Goal: Navigation & Orientation: Find specific page/section

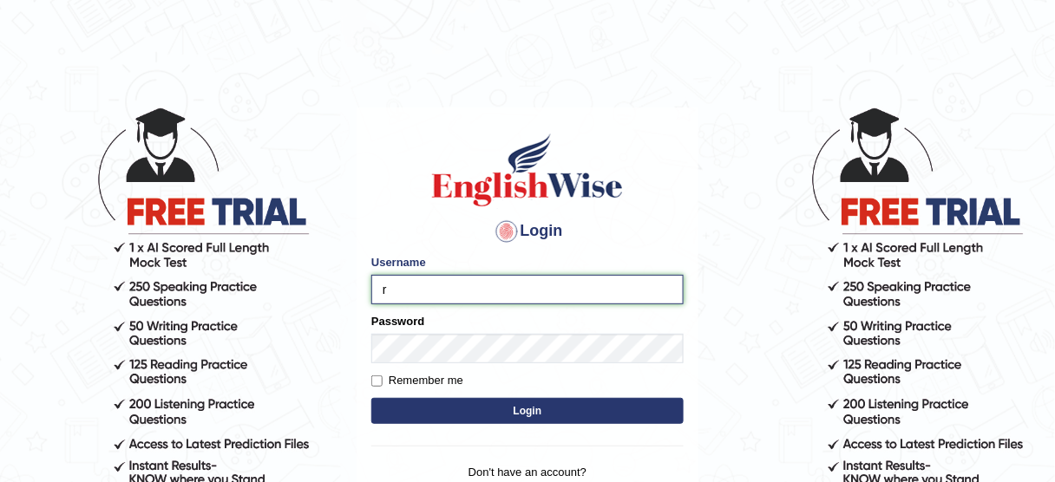
type input "roshan_108"
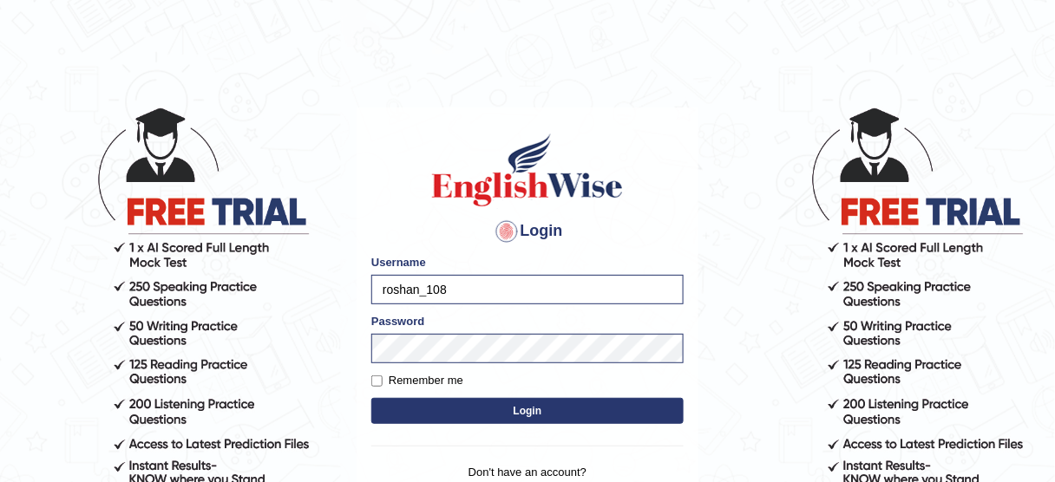
click at [507, 403] on button "Login" at bounding box center [527, 411] width 312 height 26
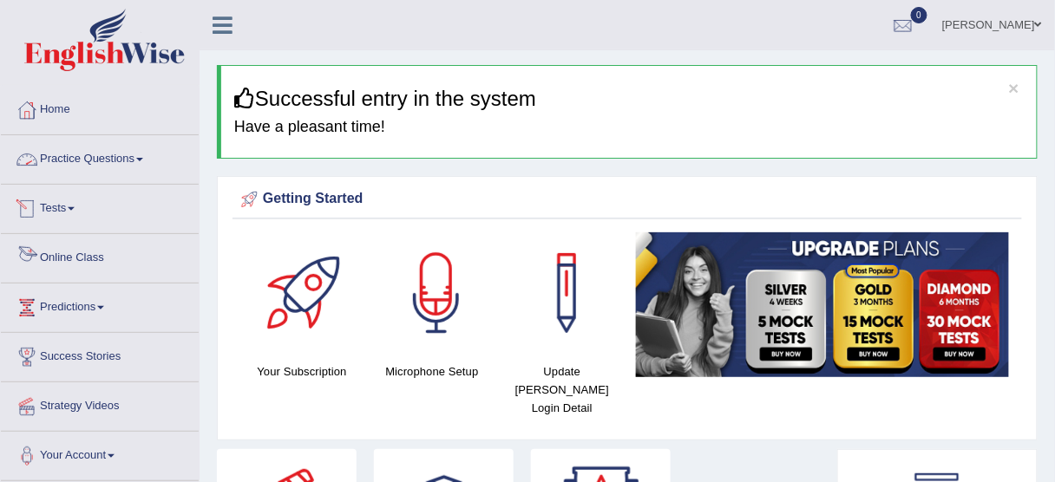
click at [88, 252] on link "Online Class" at bounding box center [100, 255] width 198 height 43
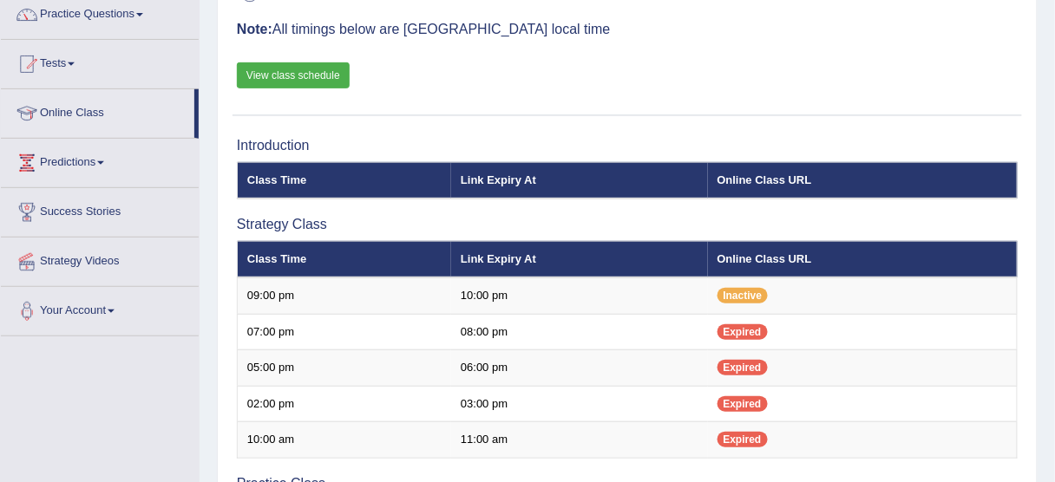
scroll to position [134, 0]
